Goal: Task Accomplishment & Management: Complete application form

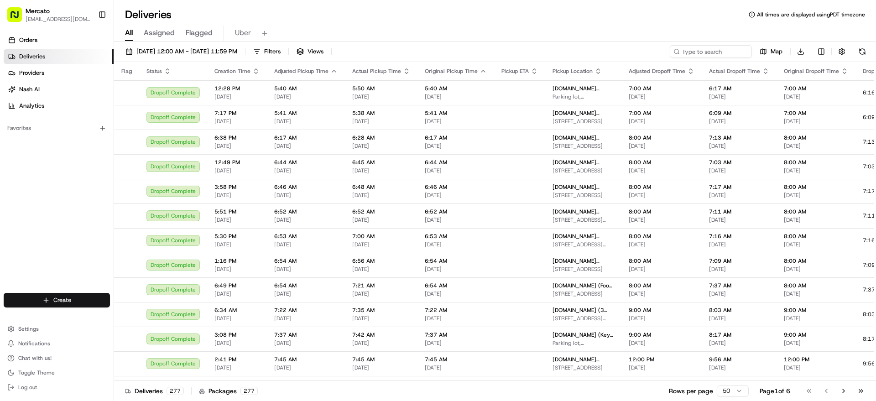
click at [96, 286] on html "Mercato [EMAIL_ADDRESS][DOMAIN_NAME] Toggle Sidebar Orders Deliveries Providers…" at bounding box center [438, 200] width 876 height 401
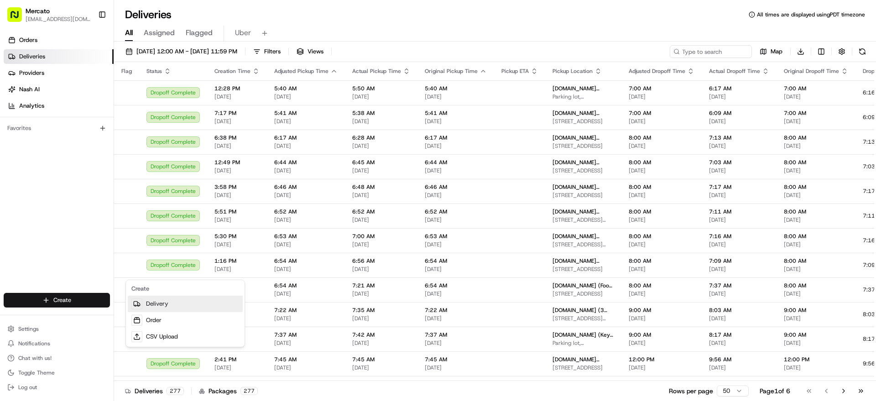
click at [171, 306] on link "Delivery" at bounding box center [185, 304] width 115 height 16
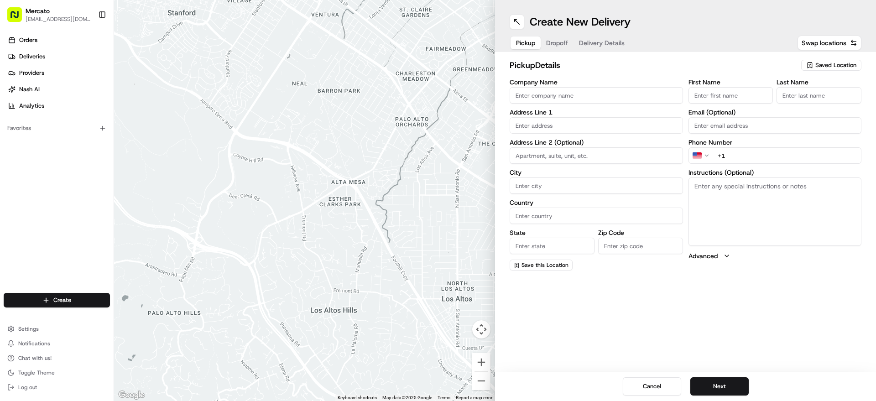
click at [530, 134] on input "text" at bounding box center [596, 125] width 173 height 16
paste input "[STREET_ADDRESS]"
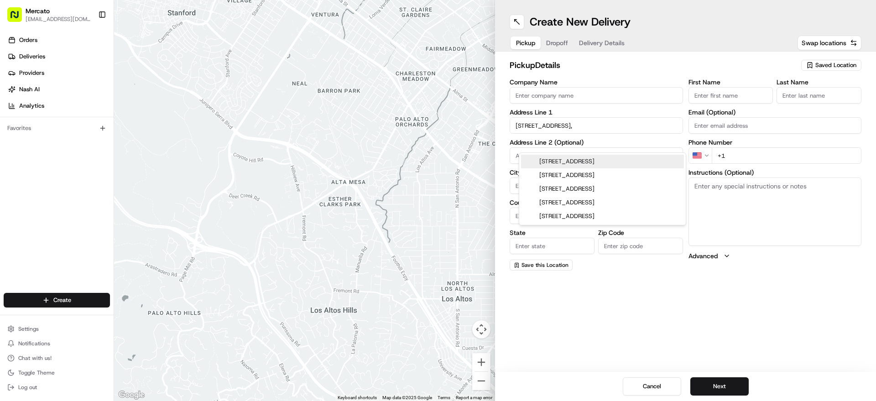
paste input "19107"
click at [591, 161] on div "[STREET_ADDRESS]" at bounding box center [602, 162] width 163 height 14
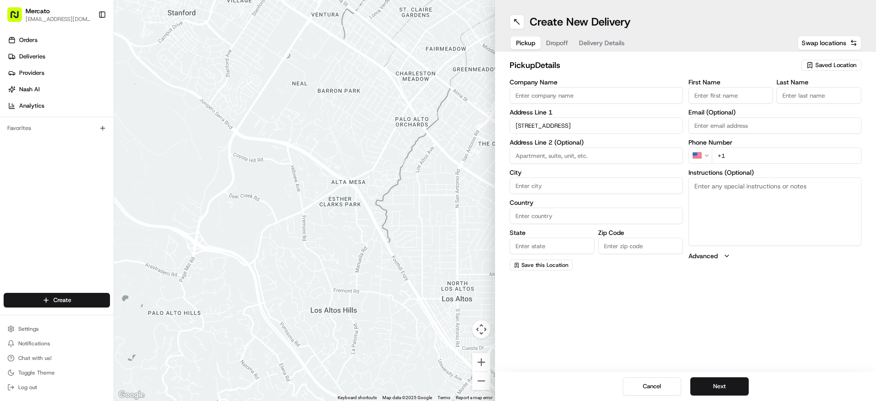
type input "[STREET_ADDRESS]"
type input "[GEOGRAPHIC_DATA]"
type input "PA"
type input "19107"
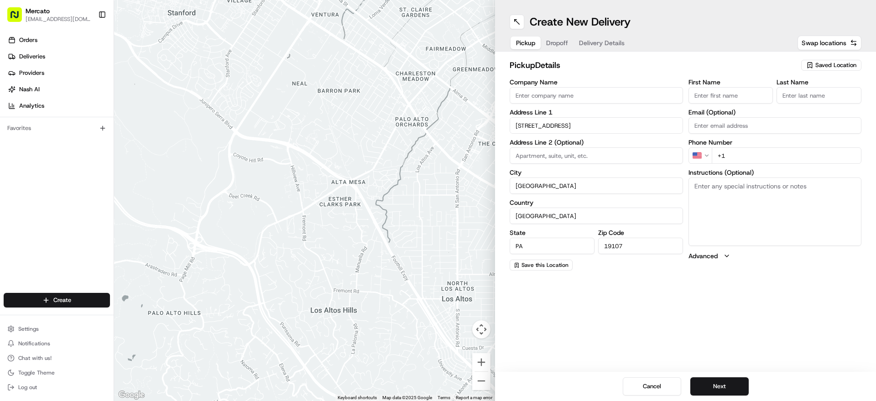
type input "[STREET_ADDRESS]"
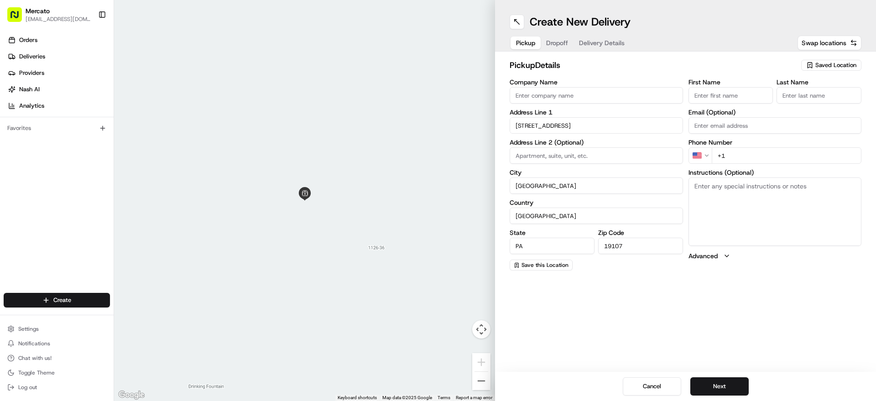
drag, startPoint x: 809, startPoint y: 263, endPoint x: 529, endPoint y: 5, distance: 380.4
click at [808, 246] on textarea "Instructions (Optional)" at bounding box center [774, 211] width 173 height 68
paste textarea "Please go inside [GEOGRAPHIC_DATA], on the [GEOGRAPHIC_DATA] side, visit the [G…"
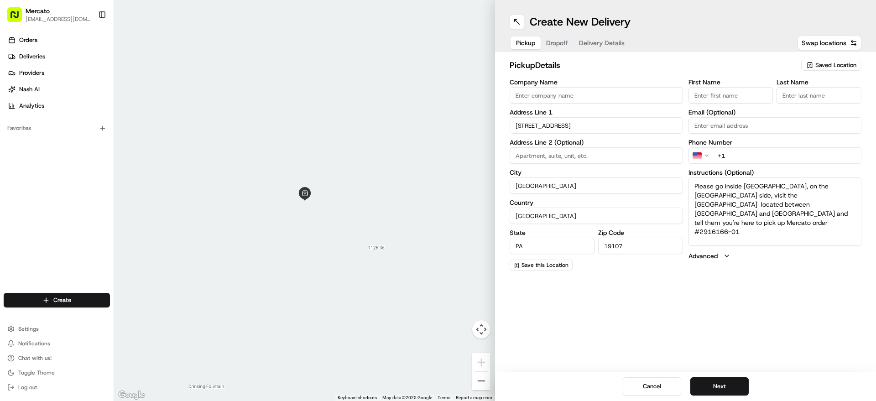
type textarea "Please go inside [GEOGRAPHIC_DATA], on the [GEOGRAPHIC_DATA] side, visit the [G…"
click at [790, 164] on input "+1" at bounding box center [787, 155] width 150 height 16
paste input "1 855 966 2725"
type input "+1 1 855 966 2725"
click at [547, 104] on input "Company Name" at bounding box center [596, 95] width 173 height 16
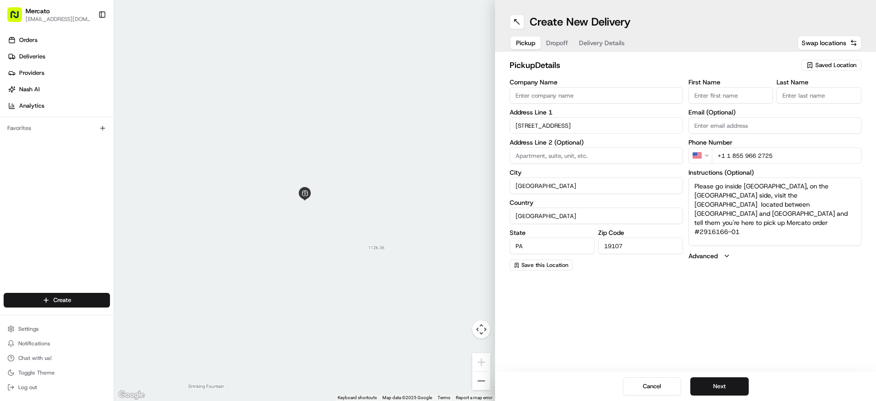
paste input "[DOMAIN_NAME] (Reading Terminal Market - Fulfillment Center)"
type input "[DOMAIN_NAME] (Reading Terminal Market - Fulfillment Center)"
click at [727, 374] on div "Cancel Next" at bounding box center [685, 386] width 381 height 29
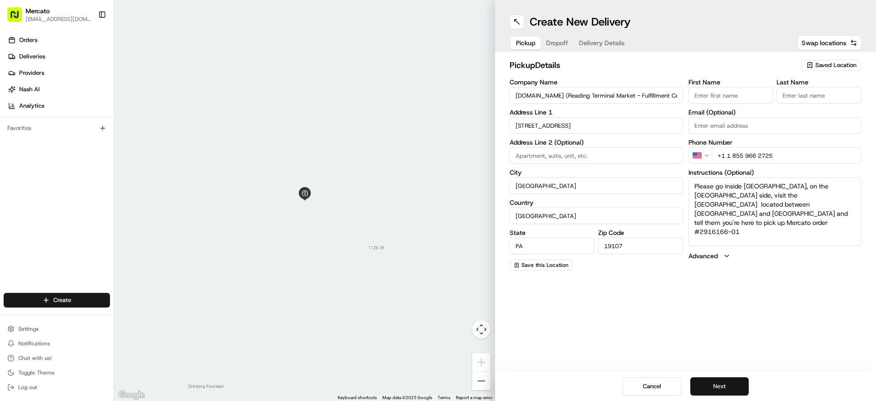
click at [727, 378] on button "Next" at bounding box center [719, 386] width 58 height 18
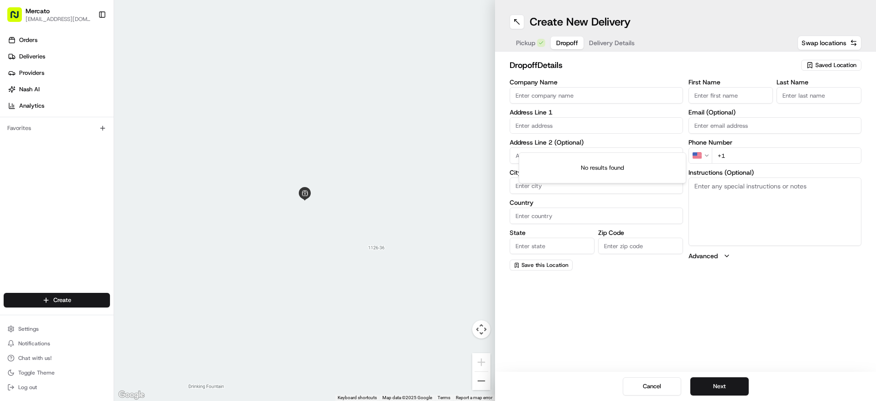
click at [583, 132] on input "text" at bounding box center [596, 125] width 173 height 16
paste input "[STREET_ADDRESS]"
paste input "19027"
click at [599, 168] on div "[STREET_ADDRESS][PERSON_NAME]" at bounding box center [602, 162] width 163 height 14
type input "[STREET_ADDRESS][PERSON_NAME]"
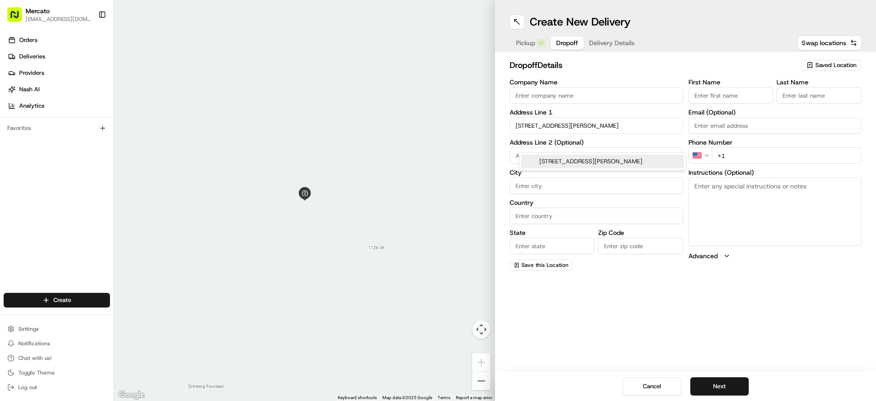
type input "[GEOGRAPHIC_DATA]"
type input "PA"
type input "19027"
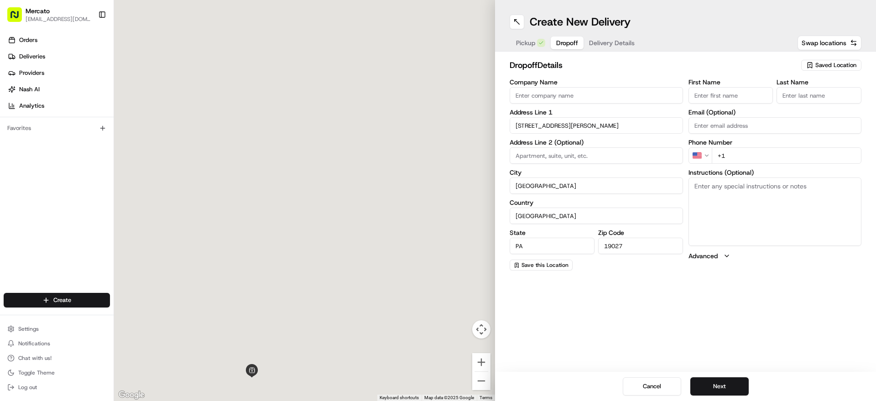
type input "[STREET_ADDRESS]"
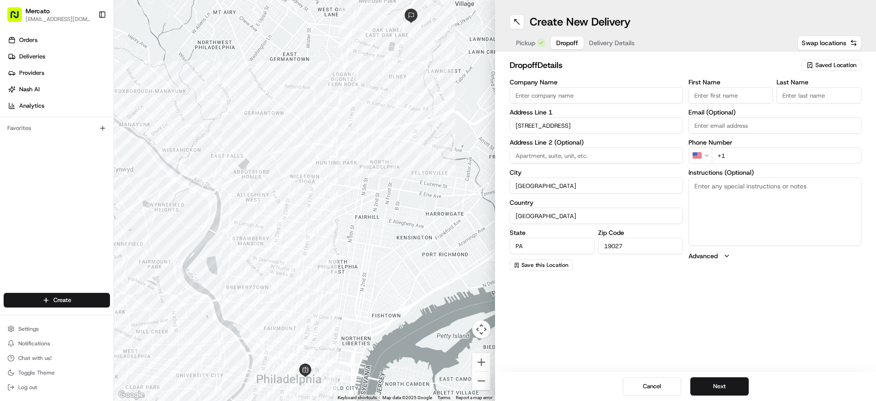
click at [703, 207] on textarea "Instructions (Optional)" at bounding box center [774, 211] width 173 height 68
paste textarea "Mention you are here with Mercato. Please call/text [PERSON_NAME] at [PHONE_NUM…"
type textarea "Mention you are here with Mercato. Please call/text [PERSON_NAME] at [PHONE_NUM…"
click at [789, 164] on input "+1" at bounding box center [787, 155] width 150 height 16
paste input "1 267 970 5409"
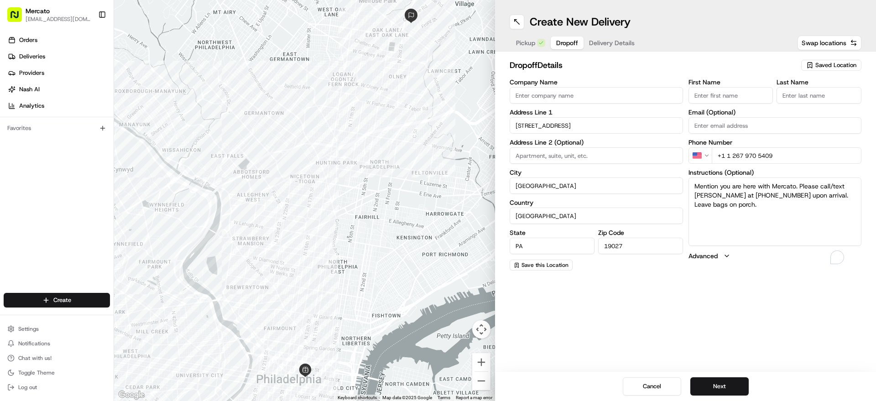
type input "+1 1 267 970 5409"
click at [724, 99] on input "First Name" at bounding box center [730, 95] width 85 height 16
paste input "[PERSON_NAME]"
type input "[PERSON_NAME]"
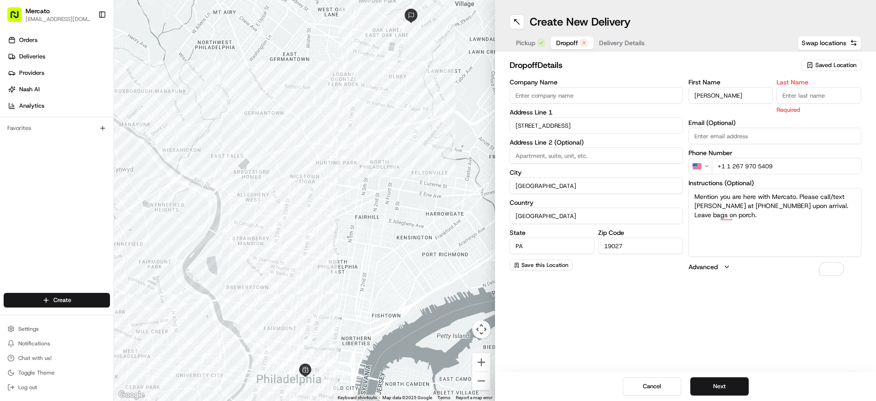
click at [805, 104] on input "Last Name" at bounding box center [818, 95] width 85 height 16
paste input "[PERSON_NAME]"
type input "[PERSON_NAME]"
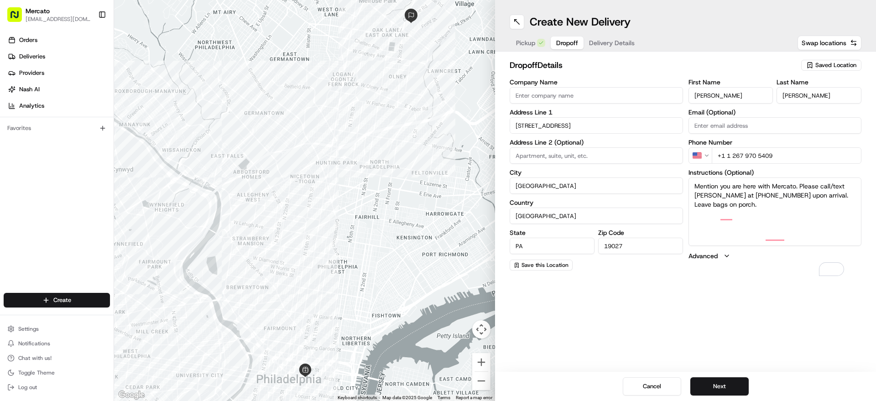
click at [771, 334] on div "Create New Delivery Pickup Dropoff Delivery Details Swap locations dropoff Deta…" at bounding box center [685, 200] width 381 height 401
click at [743, 379] on button "Next" at bounding box center [719, 386] width 58 height 18
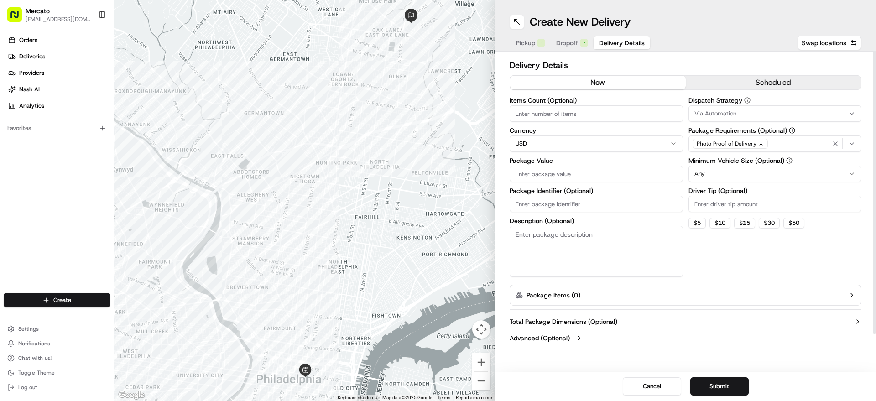
click at [552, 212] on input "Package Identifier (Optional)" at bounding box center [596, 204] width 173 height 16
paste input "Order #2916166"
type input "Order #2916166"
click at [677, 182] on input "Package Value" at bounding box center [596, 174] width 173 height 16
paste input "129.95"
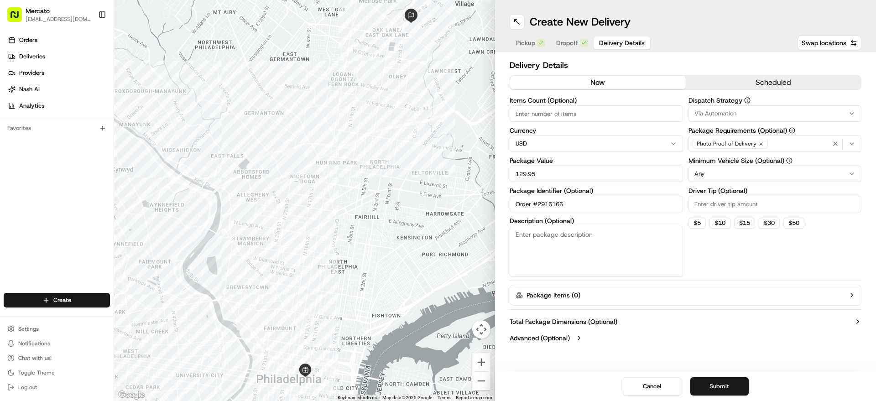
type input "129.95"
click at [751, 212] on input "Driver Tip (Optional)" at bounding box center [774, 204] width 173 height 16
paste input "11.65"
type input "11.65"
drag, startPoint x: 724, startPoint y: 287, endPoint x: 707, endPoint y: 224, distance: 64.9
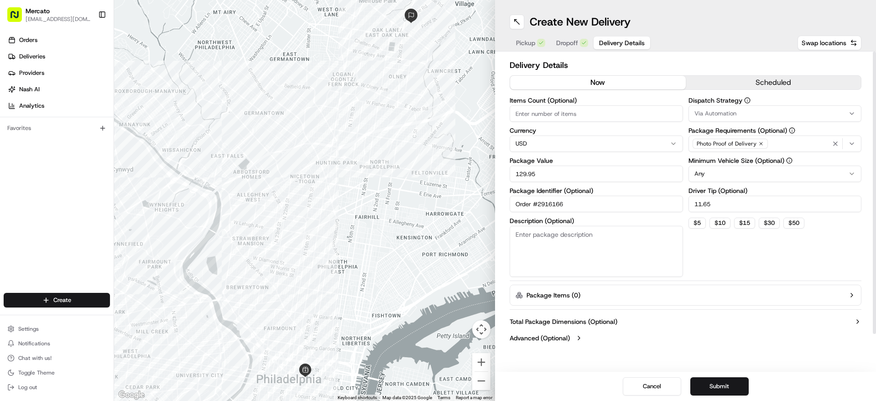
click at [724, 277] on div "Dispatch Strategy Via Automation Package Requirements (Optional) Photo Proof of…" at bounding box center [774, 187] width 173 height 180
click at [745, 277] on div "Dispatch Strategy Via Automation Package Requirements (Optional) Photo Proof of…" at bounding box center [774, 187] width 173 height 180
click at [755, 193] on html "Mercato [EMAIL_ADDRESS][DOMAIN_NAME] Toggle Sidebar Orders Deliveries Providers…" at bounding box center [438, 200] width 876 height 401
click at [757, 190] on html "Mercato [EMAIL_ADDRESS][DOMAIN_NAME] Toggle Sidebar Orders Deliveries Providers…" at bounding box center [438, 200] width 876 height 401
click at [707, 391] on button "Submit" at bounding box center [719, 386] width 58 height 18
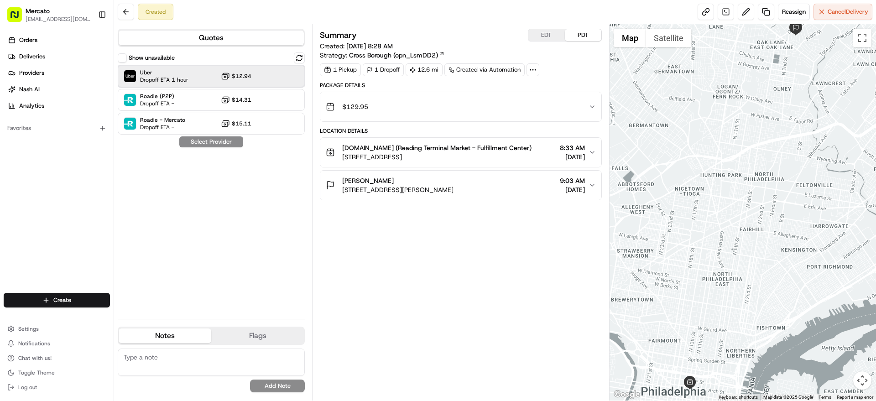
click at [270, 80] on div "Uber Dropoff ETA 1 hour $12.94" at bounding box center [211, 76] width 187 height 22
click at [224, 147] on button "Assign Provider" at bounding box center [211, 141] width 65 height 11
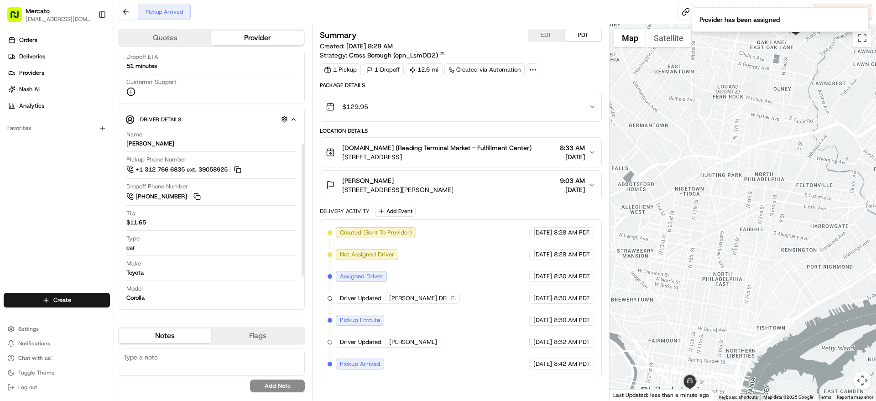
scroll to position [216, 0]
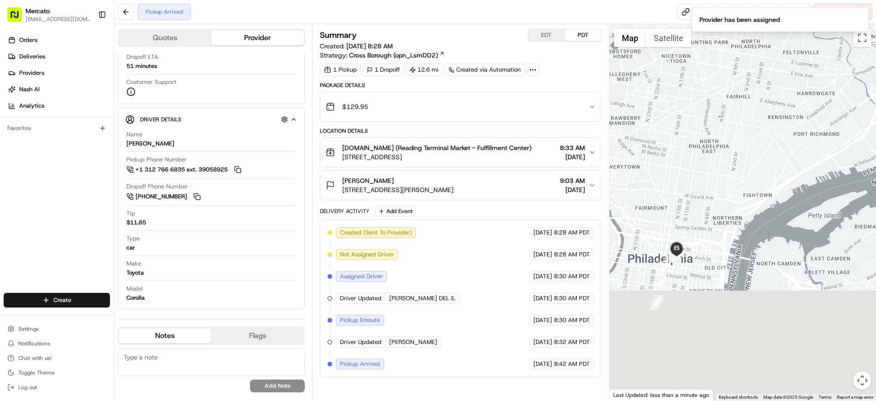
drag, startPoint x: 710, startPoint y: 329, endPoint x: 698, endPoint y: 162, distance: 167.4
click at [698, 162] on div at bounding box center [743, 212] width 267 height 376
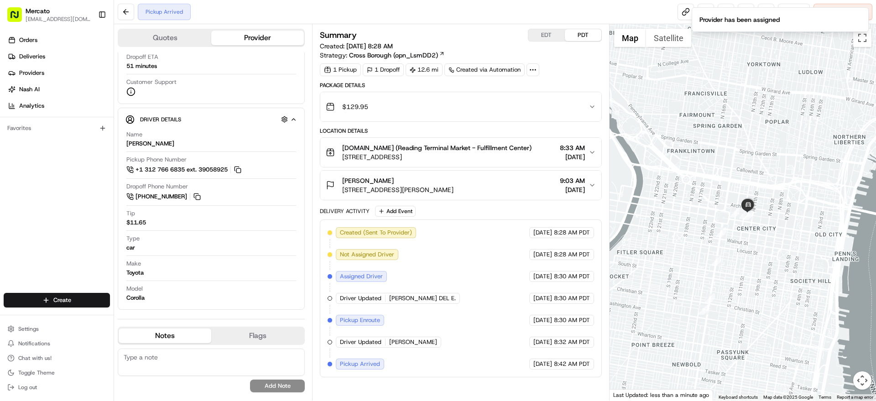
drag, startPoint x: 718, startPoint y: 230, endPoint x: 785, endPoint y: 153, distance: 101.8
click at [785, 153] on div at bounding box center [743, 212] width 267 height 376
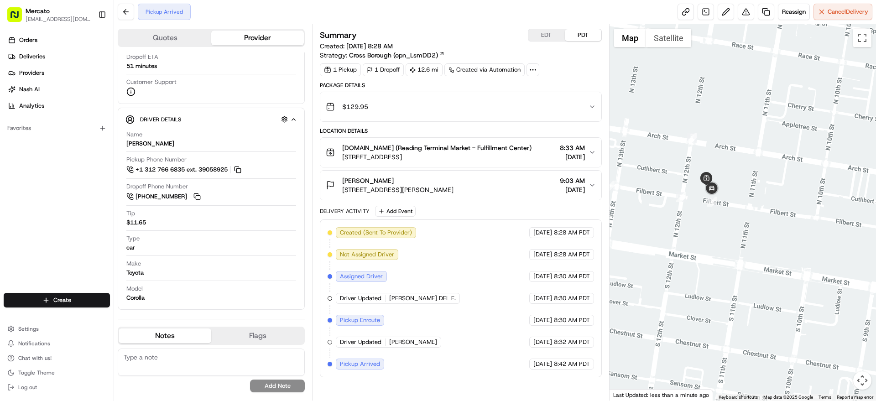
drag, startPoint x: 729, startPoint y: 197, endPoint x: 735, endPoint y: 197, distance: 5.0
click at [735, 197] on div at bounding box center [743, 212] width 267 height 376
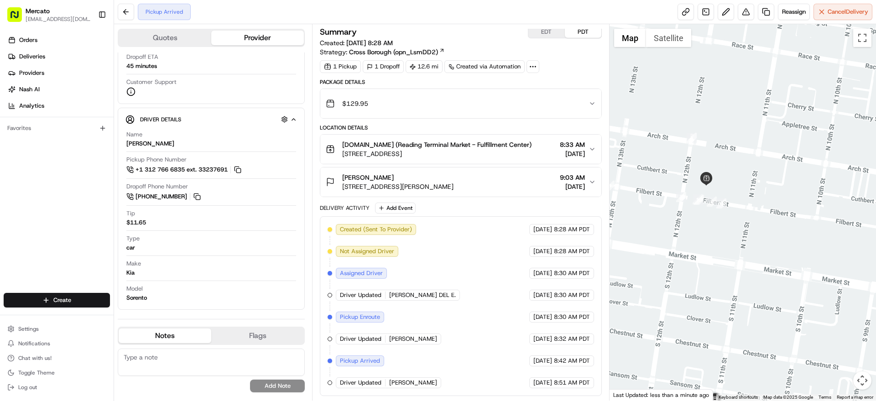
scroll to position [59, 0]
click at [815, 14] on button "Cancel Delivery" at bounding box center [842, 12] width 59 height 16
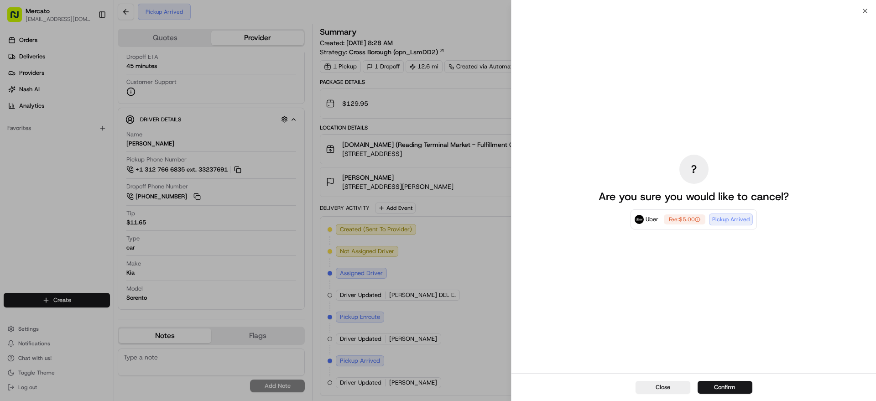
click at [714, 384] on button "Confirm" at bounding box center [725, 387] width 55 height 13
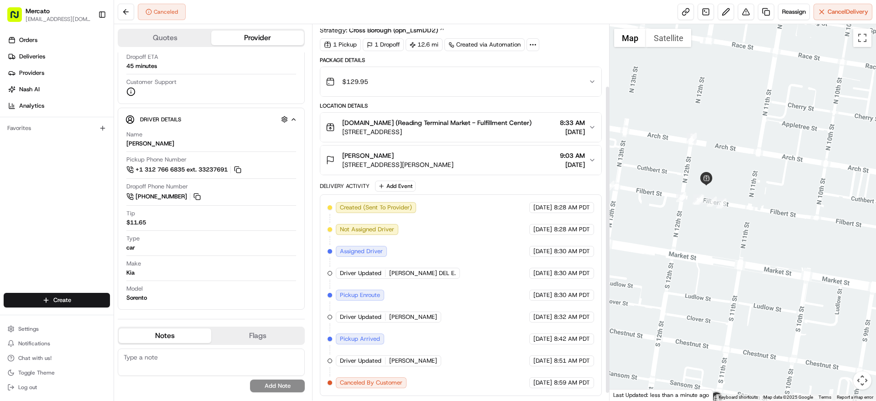
scroll to position [84, 0]
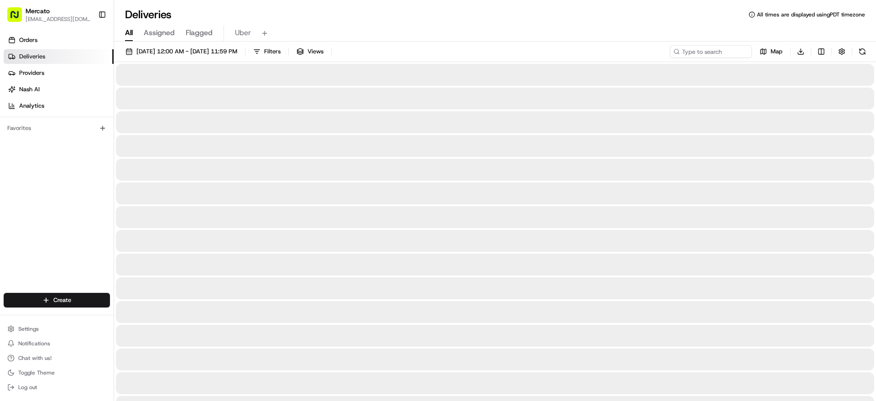
click at [56, 287] on html "Mercato jannia@mercato.com Toggle Sidebar Orders Deliveries Providers Nash AI A…" at bounding box center [438, 200] width 876 height 401
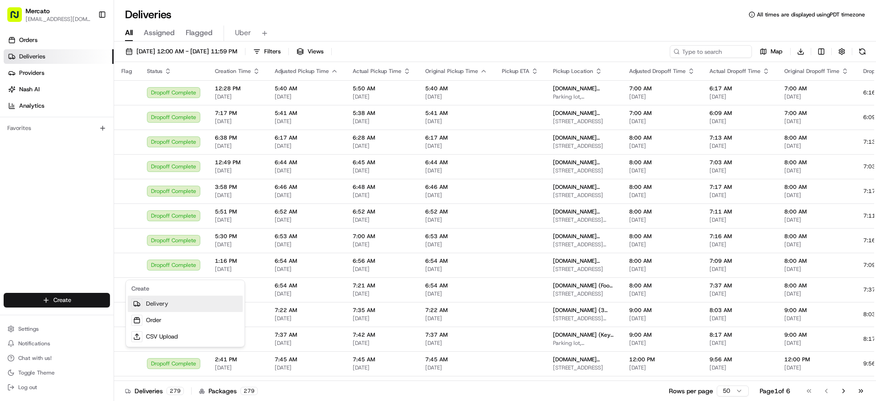
click at [149, 305] on link "Delivery" at bounding box center [185, 304] width 115 height 16
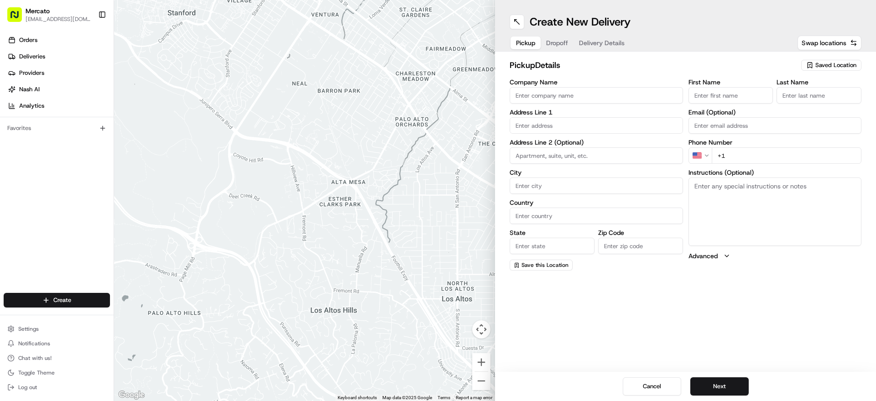
click at [633, 103] on input "Company Name" at bounding box center [596, 95] width 173 height 16
paste input "[DOMAIN_NAME] (Reading Terminal Market - Fulfillment Center)"
type input "[DOMAIN_NAME] (Reading Terminal Market - Fulfillment Center)"
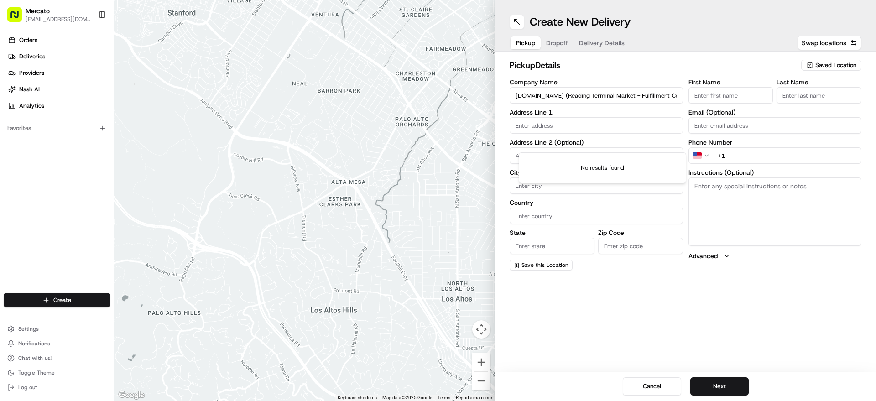
click at [564, 134] on input "text" at bounding box center [596, 125] width 173 height 16
paste input "[STREET_ADDRESS]"
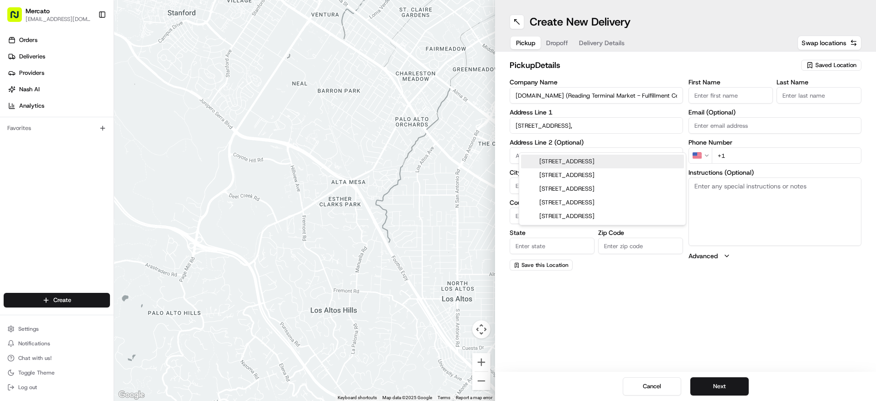
paste input "19107"
click at [640, 163] on div "[STREET_ADDRESS]" at bounding box center [602, 162] width 163 height 14
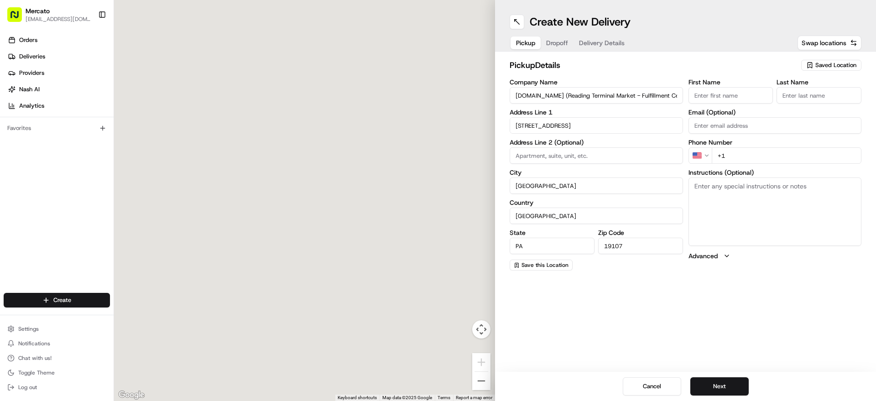
type input "[STREET_ADDRESS]"
type input "[GEOGRAPHIC_DATA]"
type input "PA"
type input "19107"
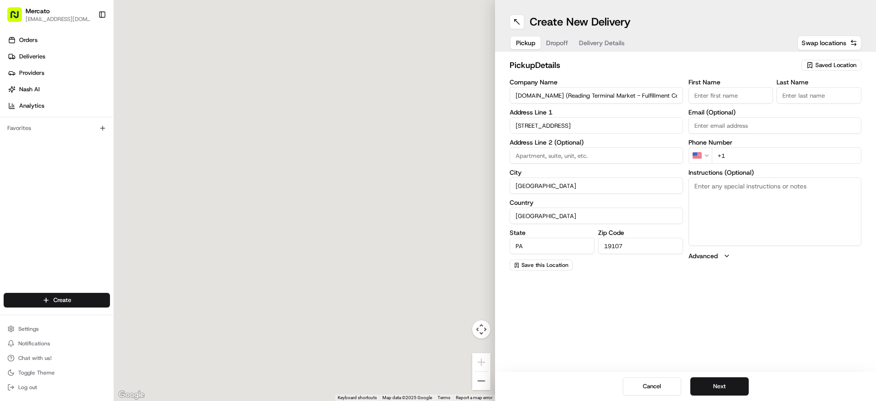
type input "[STREET_ADDRESS]"
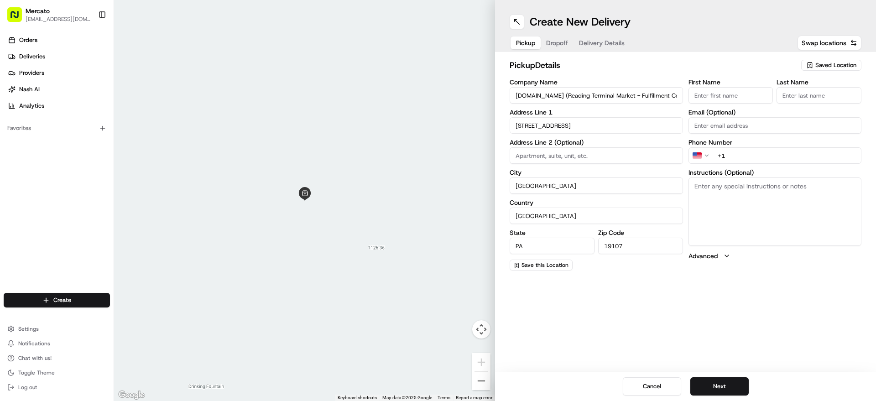
click at [729, 231] on textarea "Instructions (Optional)" at bounding box center [774, 211] width 173 height 68
paste textarea "Please go inside Reading Terminal Market, on the Arch Street side, visit the Fu…"
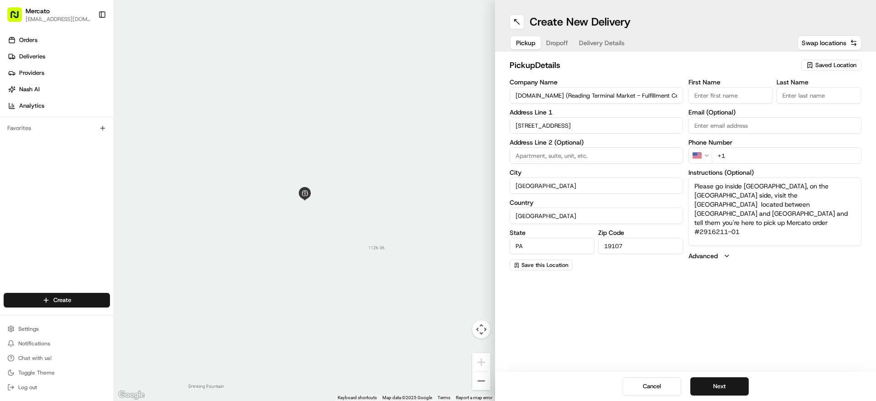
type textarea "Please go inside Reading Terminal Market, on the Arch Street side, visit the Fu…"
click at [767, 164] on input "+1" at bounding box center [787, 155] width 150 height 16
paste input "1 855 966 2725"
type input "+1 1 855 966 2725"
click at [723, 389] on button "Next" at bounding box center [719, 386] width 58 height 18
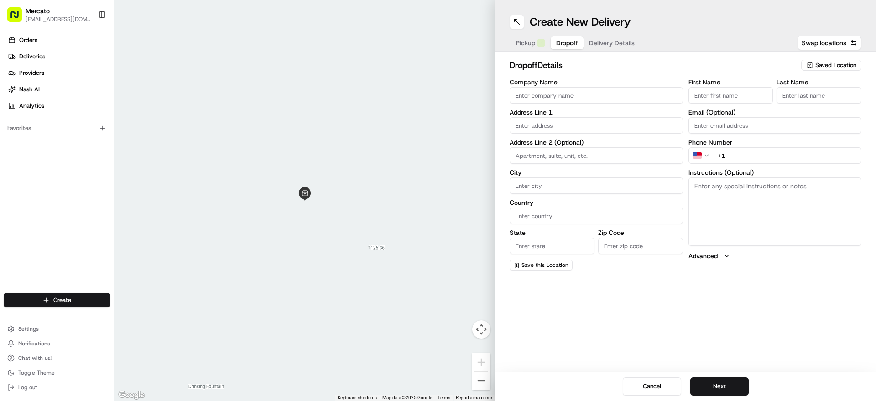
click at [618, 155] on div "Company Name Address Line 1 Address Line 2 (Optional) City Country State Zip Co…" at bounding box center [596, 175] width 173 height 192
click at [630, 134] on input "text" at bounding box center [596, 125] width 173 height 16
paste input "460 Dreshertown Road"
paste input "19034"
click at [651, 161] on div "460 Dreshertown Road, Fort Washington, PA 19034" at bounding box center [602, 162] width 163 height 14
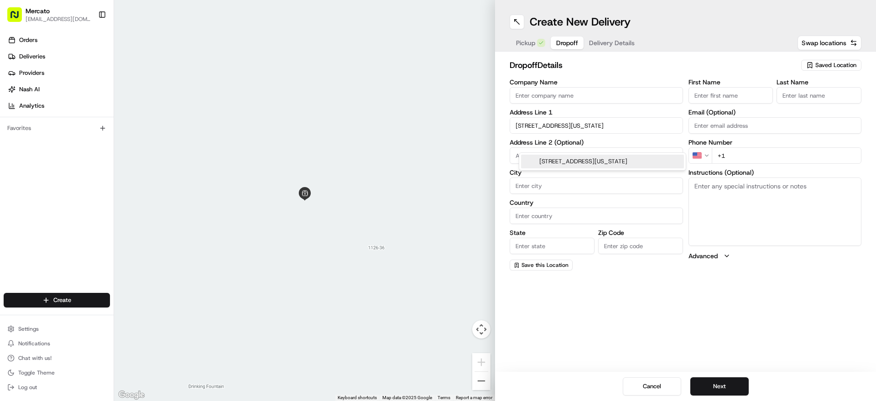
type input "460 Dreshertown Rd, Fort Washington, PA 19034, USA"
type input "Fort Washington"
type input "[GEOGRAPHIC_DATA]"
type input "PA"
type input "19034"
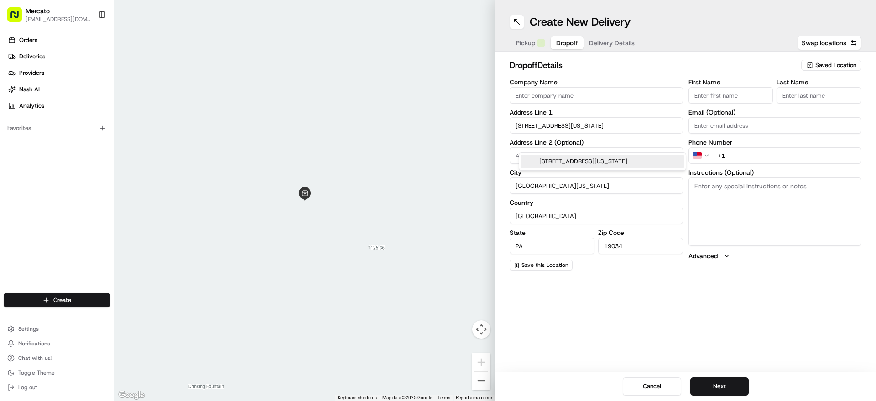
type input "460 Dreshertown Road"
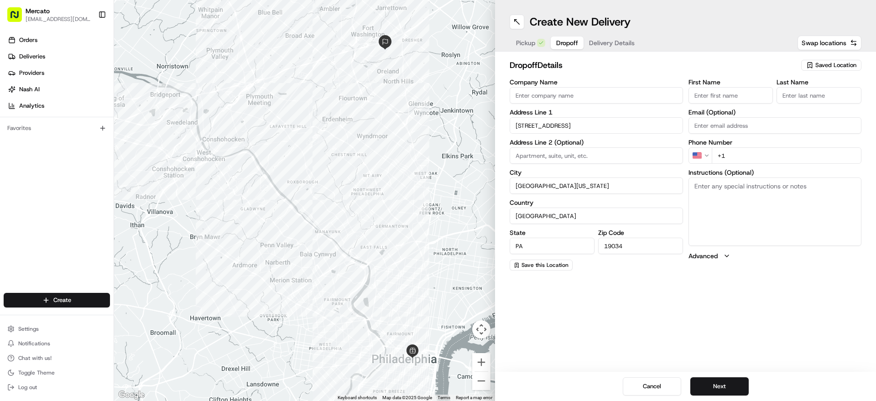
click at [764, 102] on input "First Name" at bounding box center [730, 95] width 85 height 16
paste input "christine"
type input "christine"
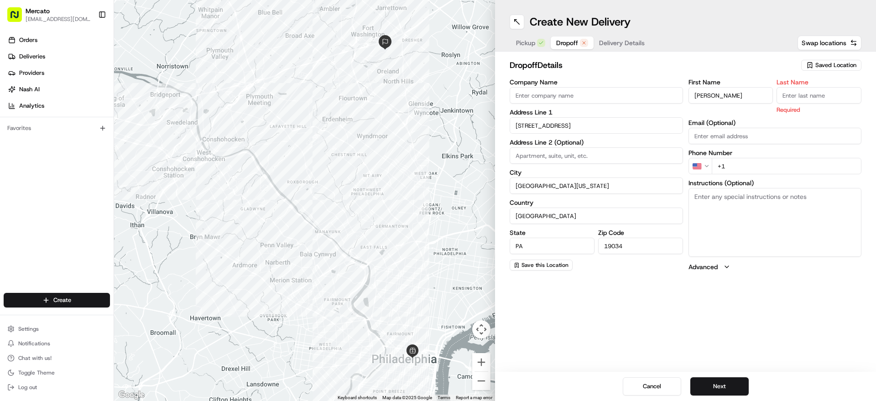
click at [814, 104] on input "Last Name" at bounding box center [818, 95] width 85 height 16
paste input "holt"
type input "holt"
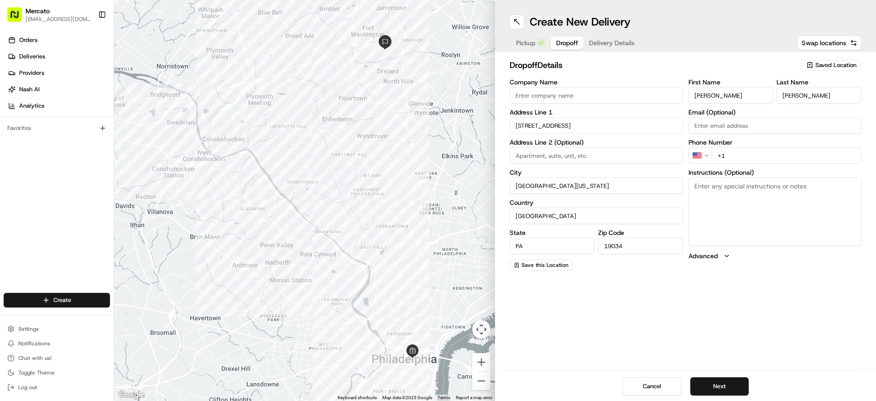
paste input "1 215 630 5973"
click at [816, 164] on input "+1" at bounding box center [787, 155] width 150 height 16
type input "+1 1 215 630 5973"
click at [793, 238] on textarea "Instructions (Optional)" at bounding box center [774, 211] width 173 height 68
paste textarea "Mention you are here with Mercato. Please call/text christine at (215) 630-5973…"
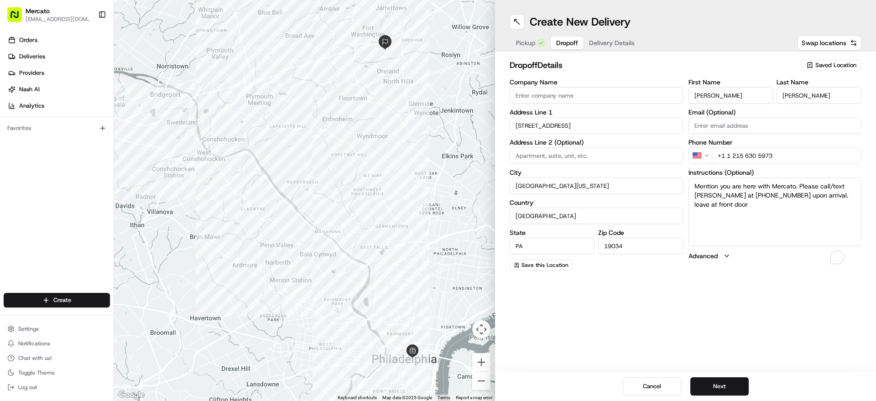
type textarea "Mention you are here with Mercato. Please call/text christine at (215) 630-5973…"
click at [721, 372] on div "Cancel Next" at bounding box center [685, 386] width 381 height 29
click at [720, 382] on button "Next" at bounding box center [719, 386] width 58 height 18
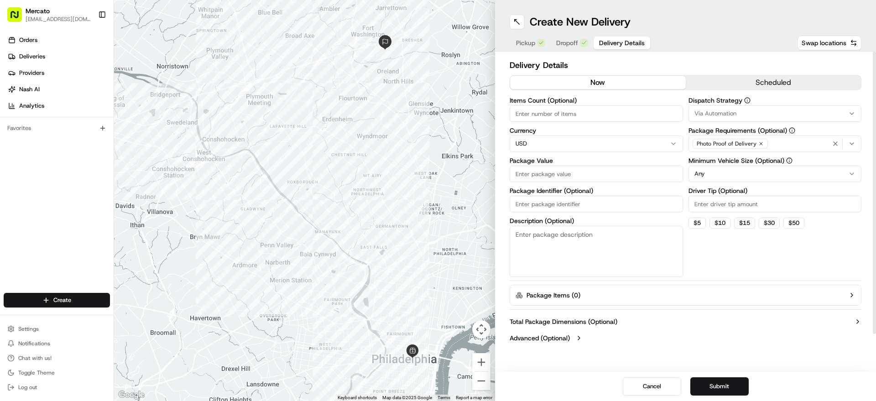
click at [541, 212] on input "Package Identifier (Optional)" at bounding box center [596, 204] width 173 height 16
paste input "Order #2916211"
type input "Order #2916211"
paste input "229.33"
click at [596, 182] on input "229.33" at bounding box center [596, 174] width 173 height 16
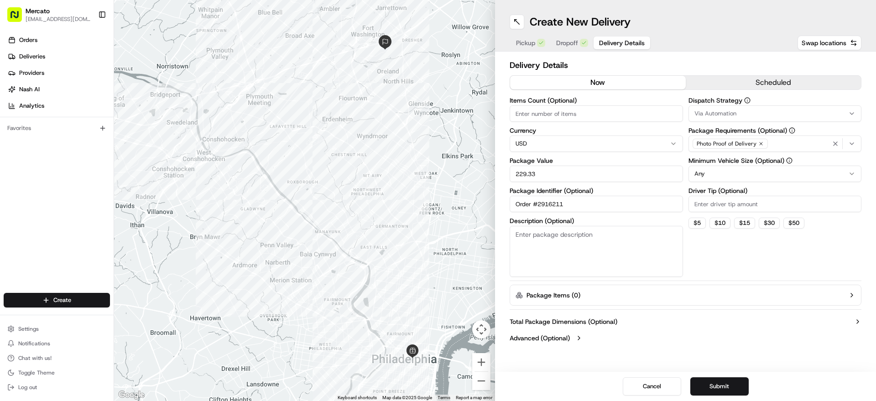
type input "229.33"
click at [763, 212] on input "Driver Tip (Optional)" at bounding box center [774, 204] width 173 height 16
paste input "11.22"
type input "11.22"
click at [717, 382] on button "Submit" at bounding box center [719, 386] width 58 height 18
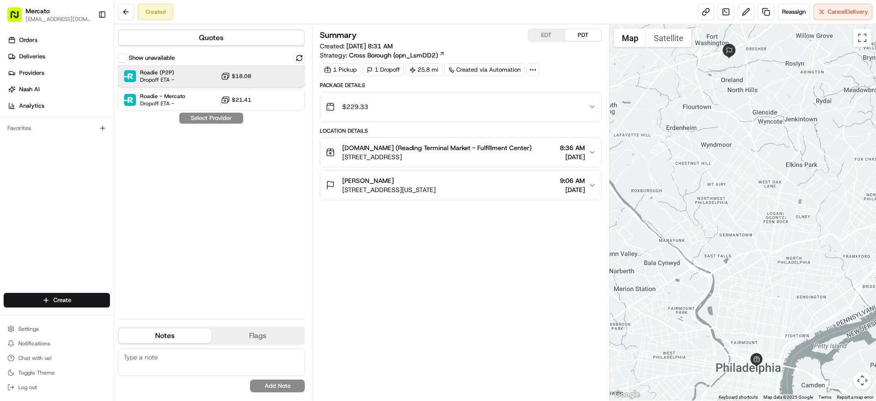
click at [282, 82] on div at bounding box center [276, 76] width 11 height 11
click at [234, 124] on button "Assign Provider" at bounding box center [211, 118] width 65 height 11
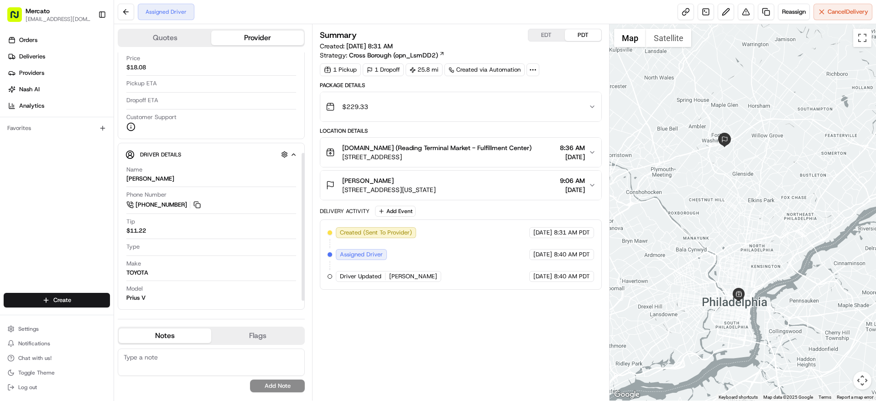
scroll to position [169, 0]
click at [828, 8] on span "Cancel Delivery" at bounding box center [848, 12] width 41 height 8
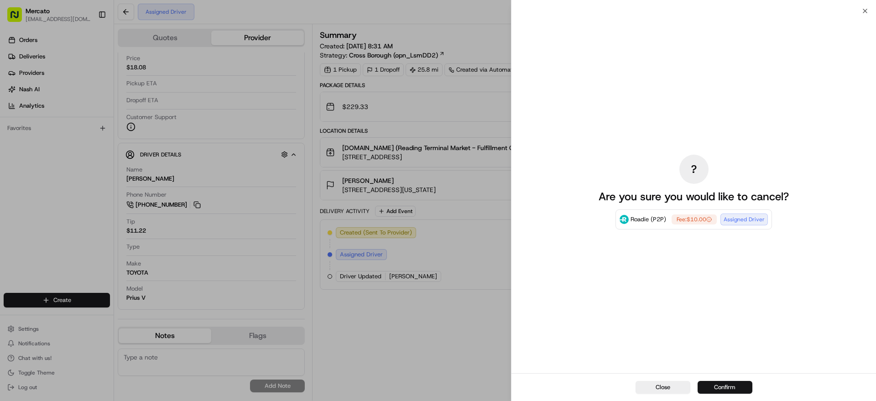
click at [714, 386] on button "Confirm" at bounding box center [725, 387] width 55 height 13
